Goal: Task Accomplishment & Management: Manage account settings

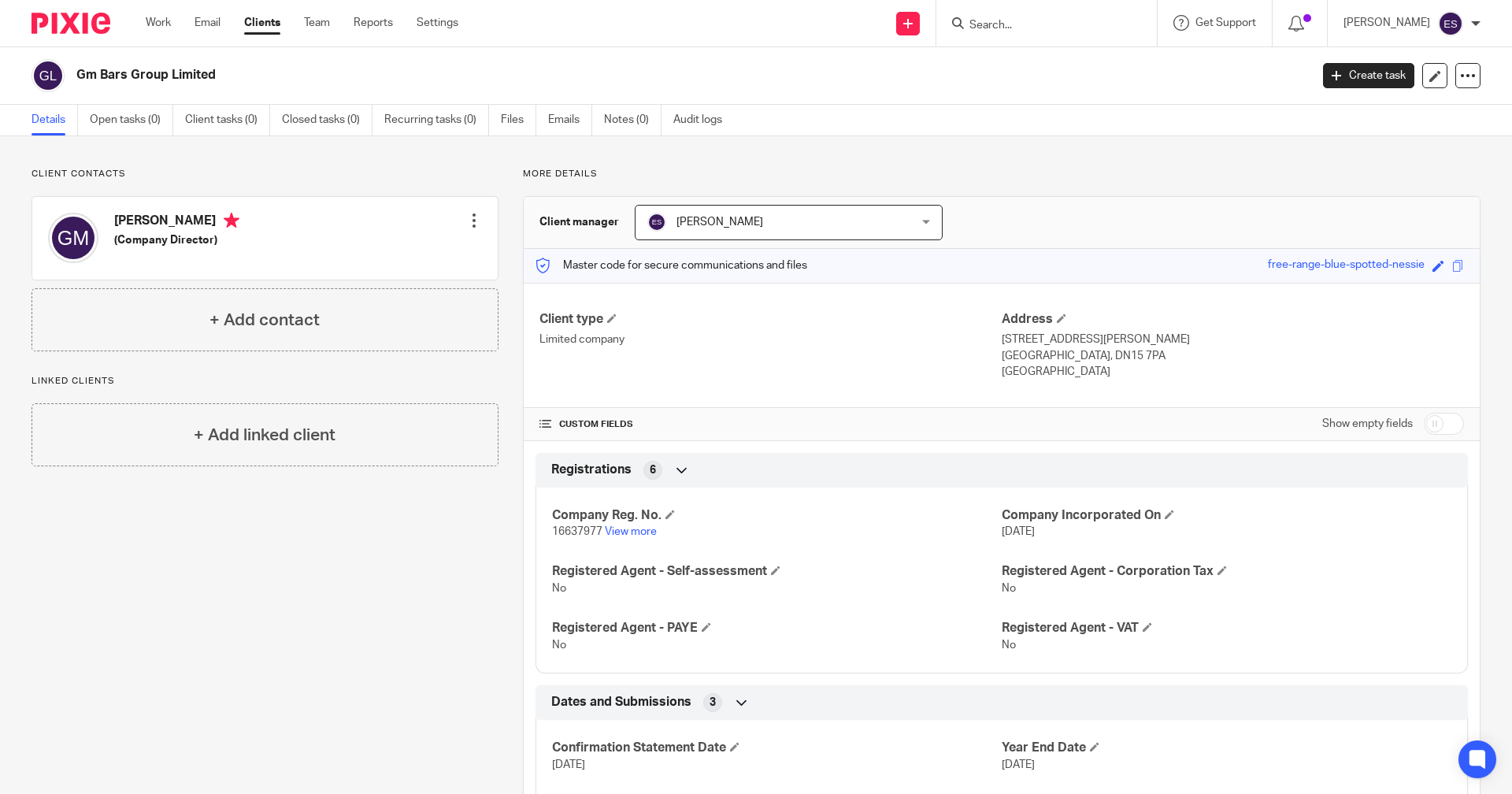
scroll to position [100, 0]
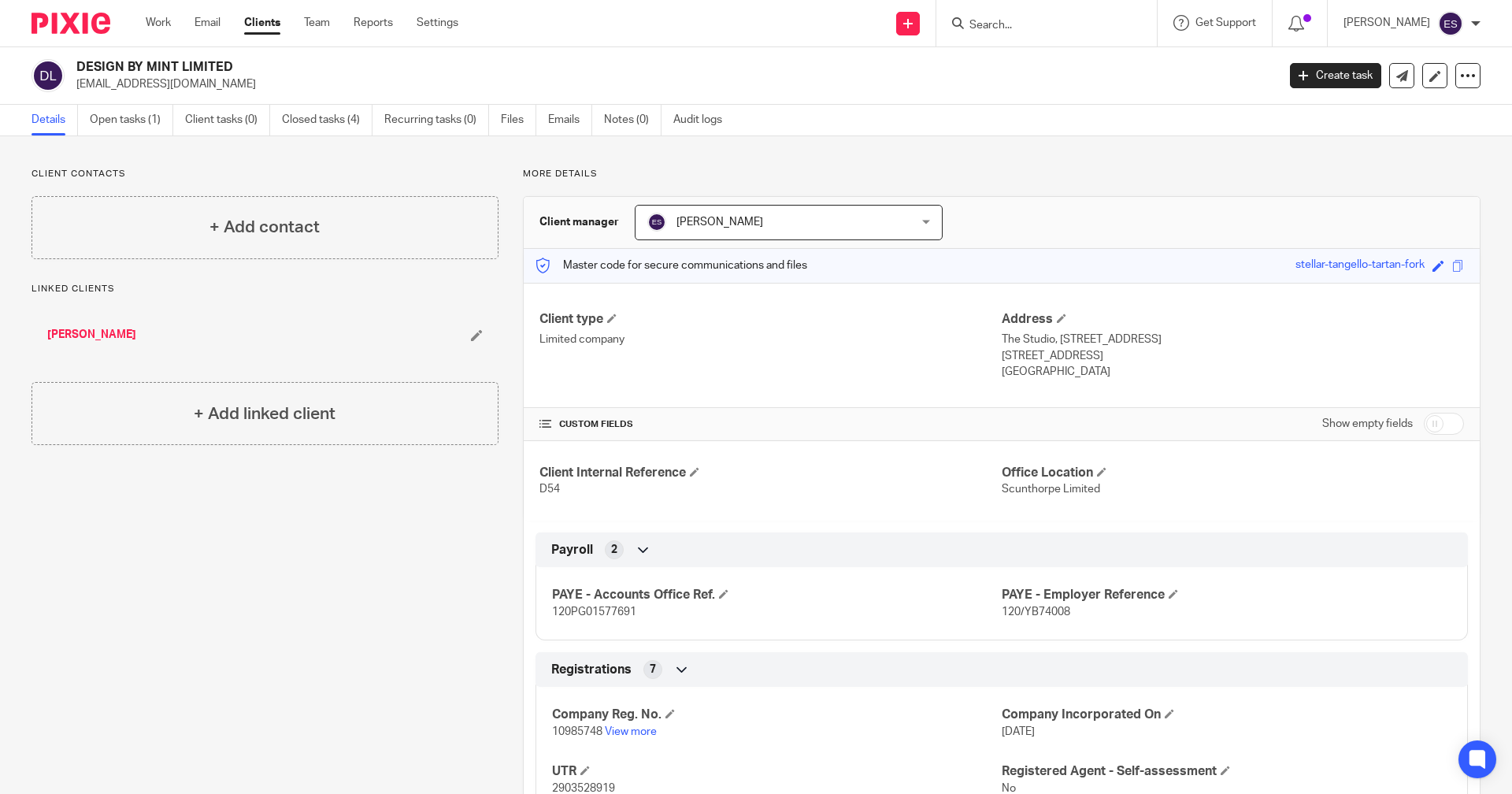
click at [1036, 23] on input "Search" at bounding box center [1039, 25] width 142 height 14
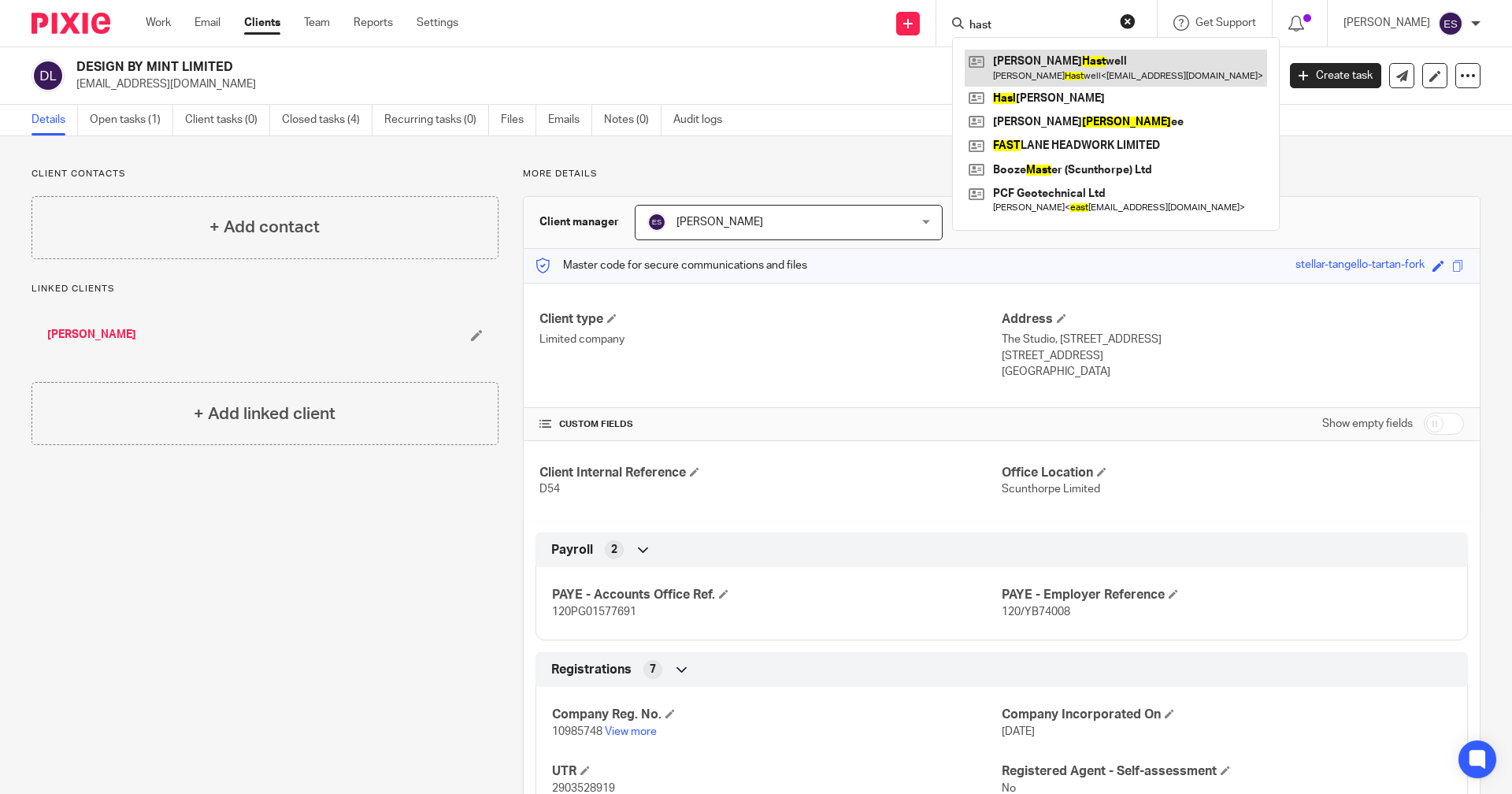
type input "hast"
click at [1058, 67] on link at bounding box center [1116, 68] width 302 height 36
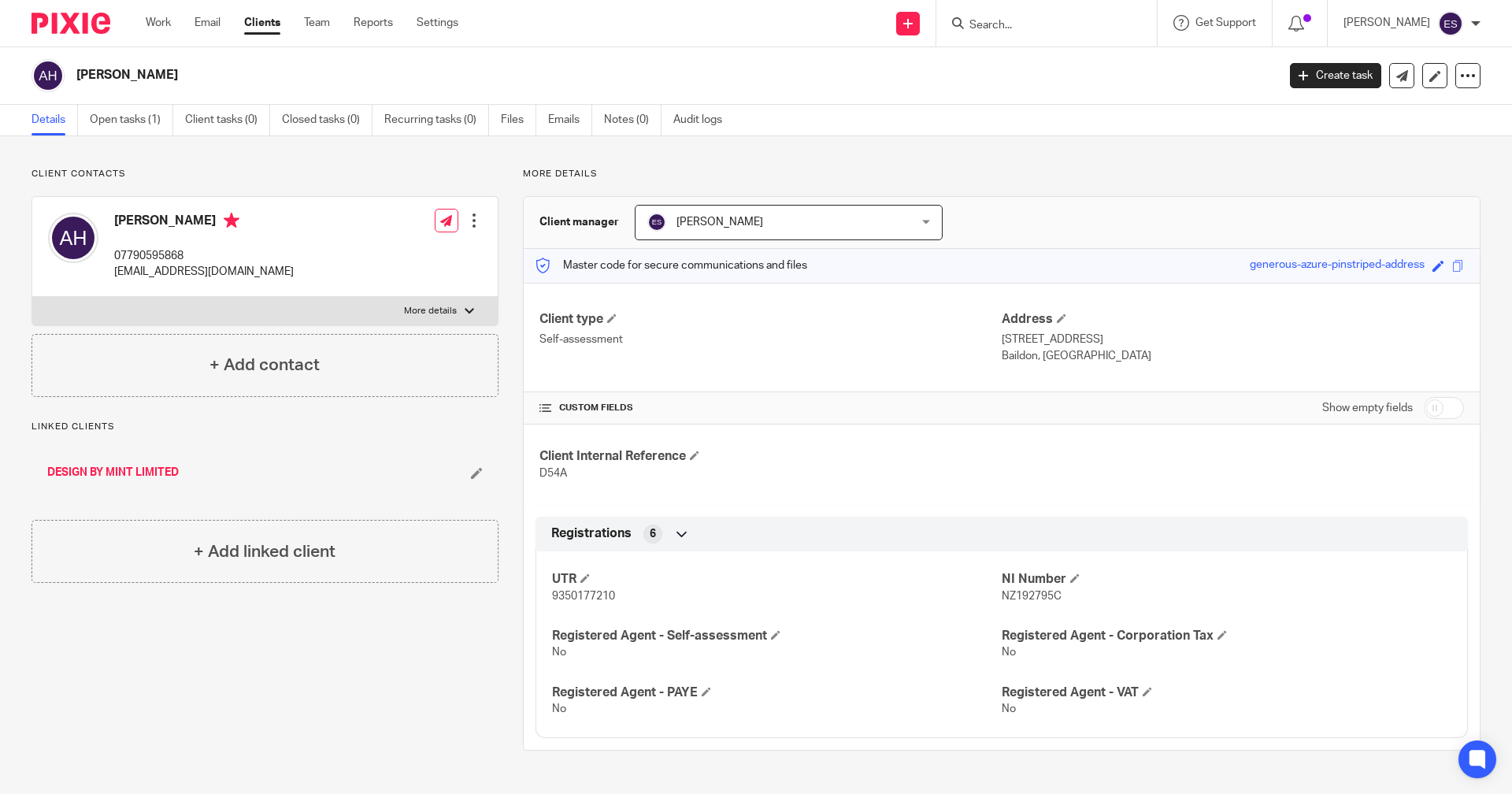
click at [1432, 411] on input "checkbox" at bounding box center [1443, 408] width 40 height 22
checkbox input "true"
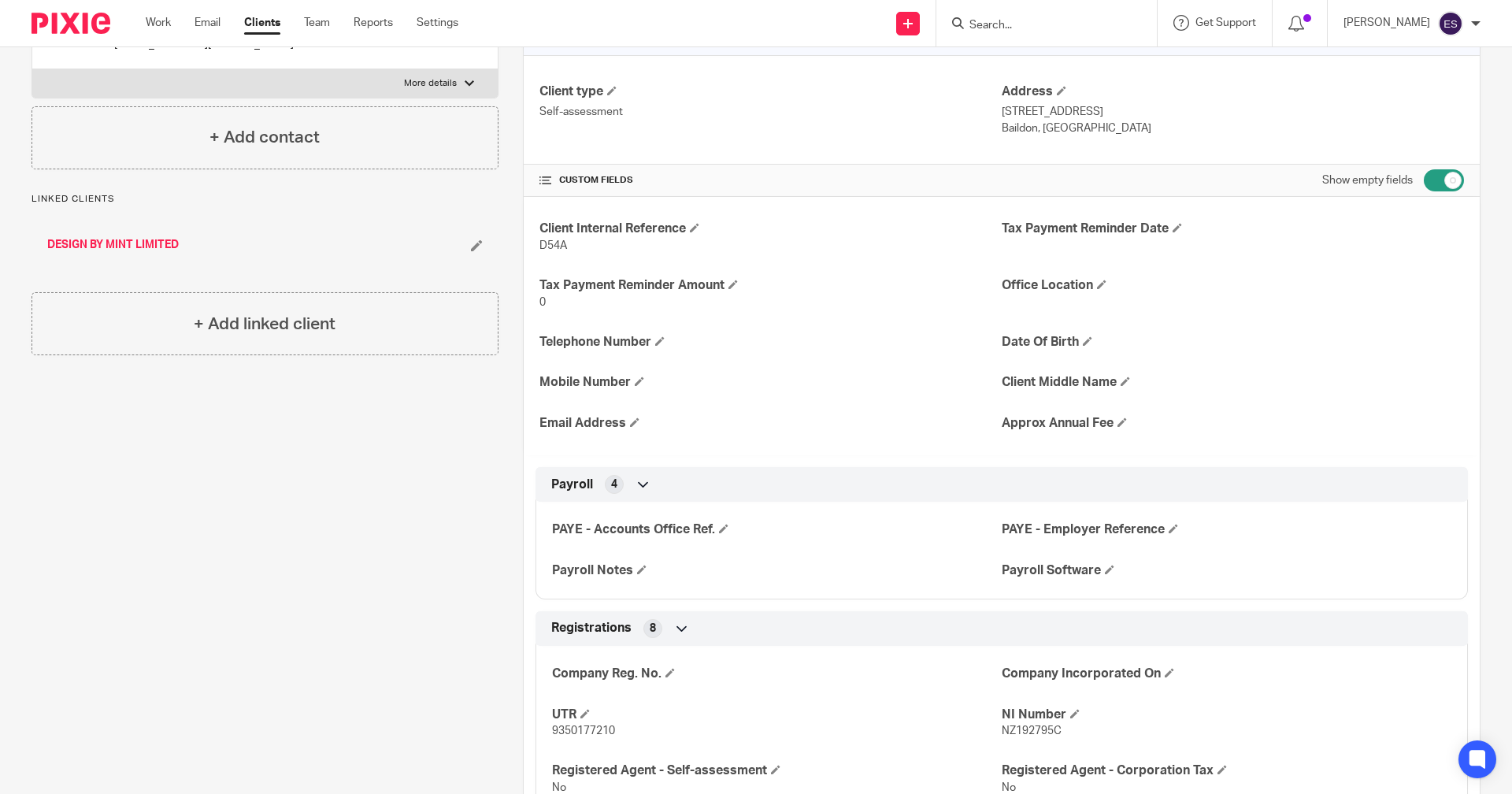
scroll to position [236, 0]
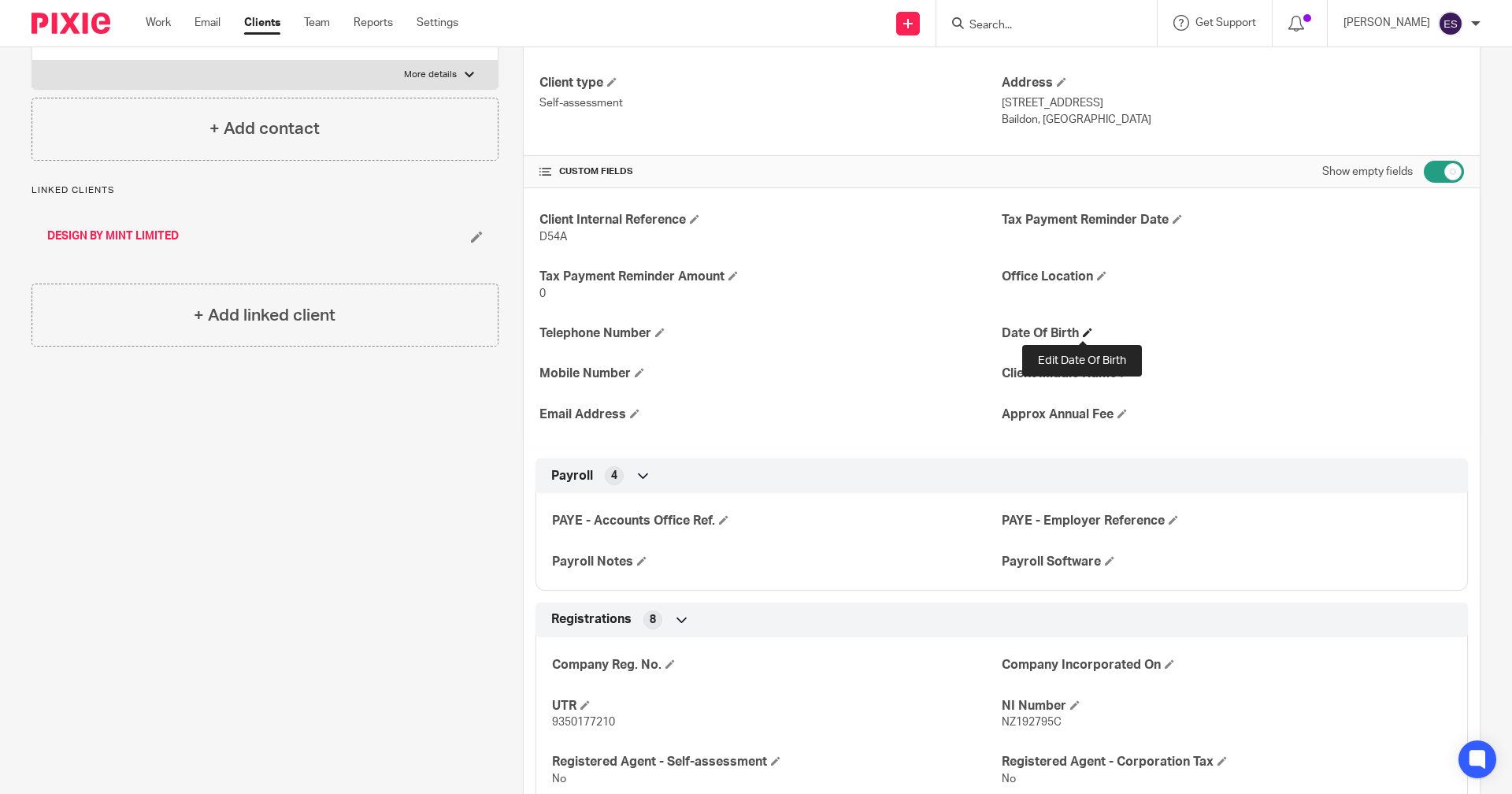
click at [1083, 333] on span at bounding box center [1088, 332] width 10 height 10
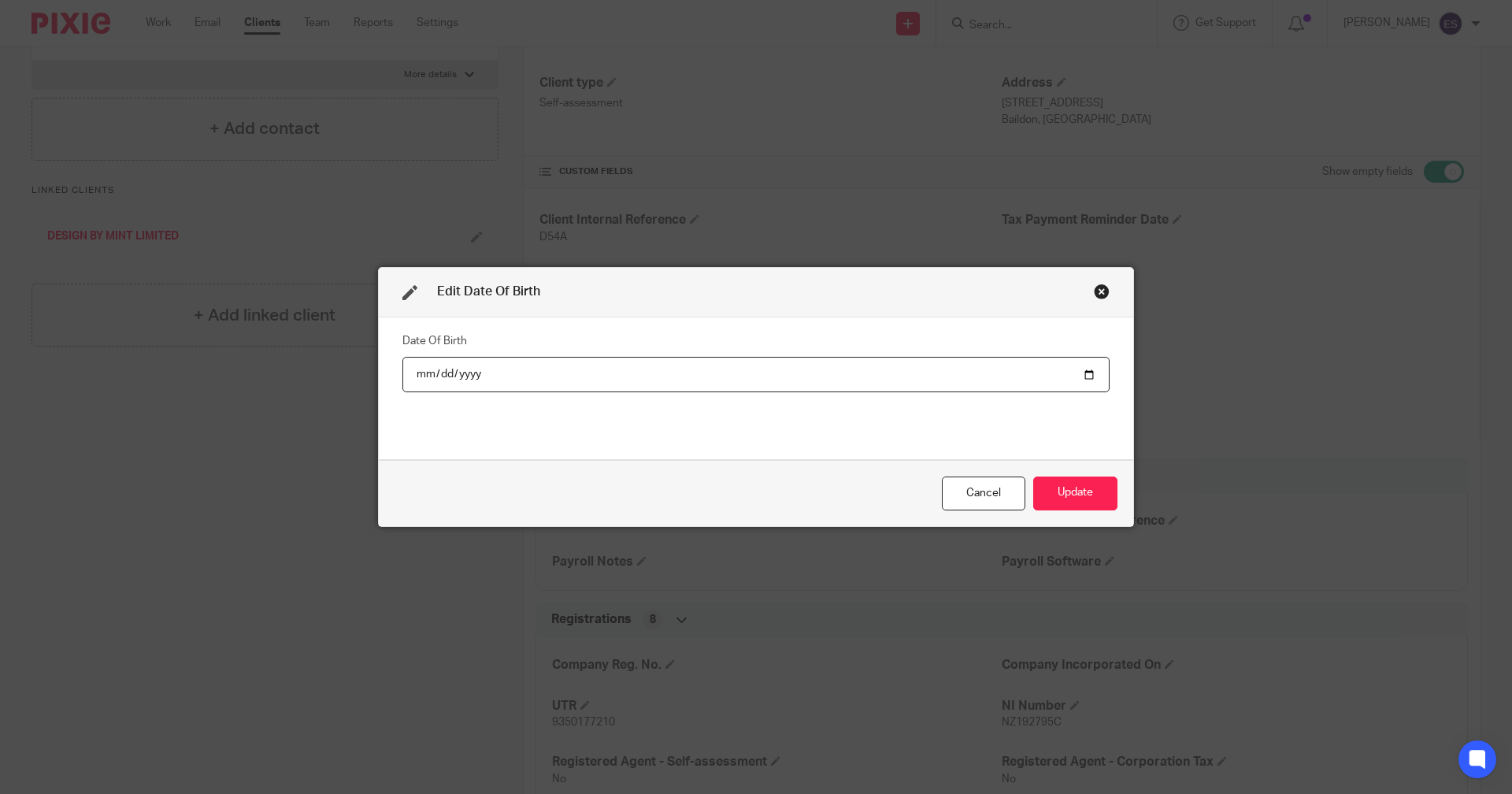
click at [578, 386] on input "date" at bounding box center [756, 374] width 707 height 35
type input "1973-05-01"
click at [1088, 489] on button "Update" at bounding box center [1075, 493] width 84 height 33
